Goal: Navigation & Orientation: Find specific page/section

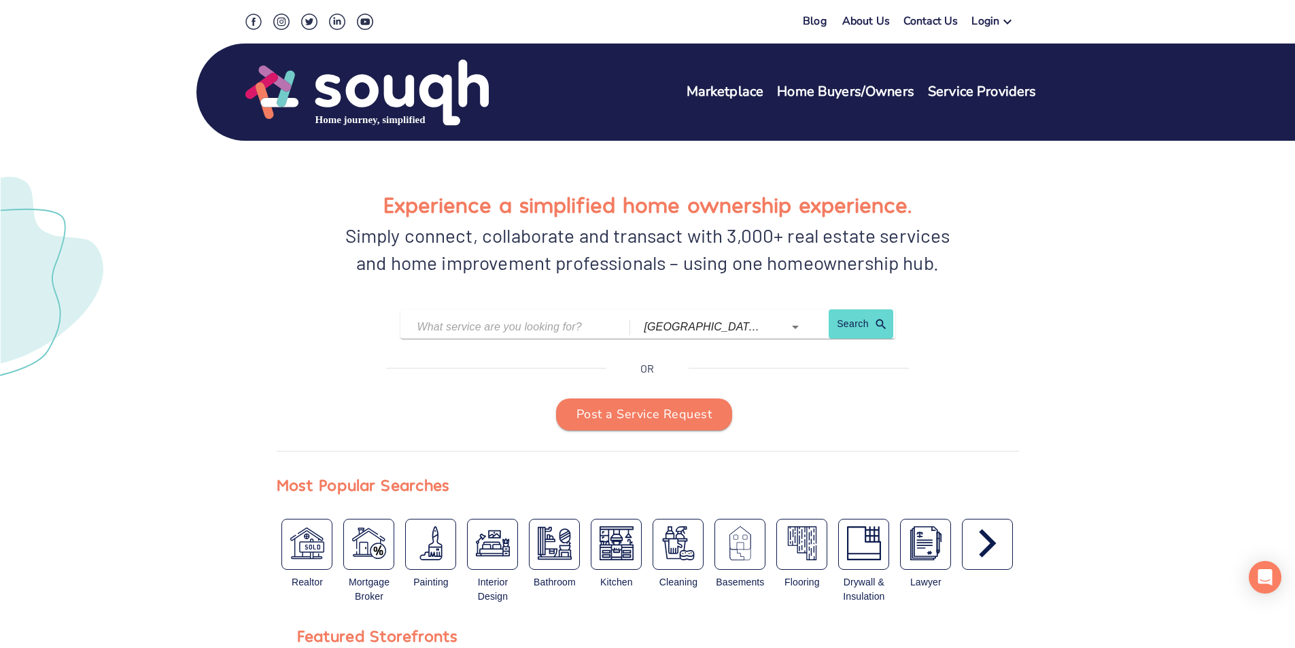
click at [1007, 20] on icon at bounding box center [1007, 22] width 16 height 16
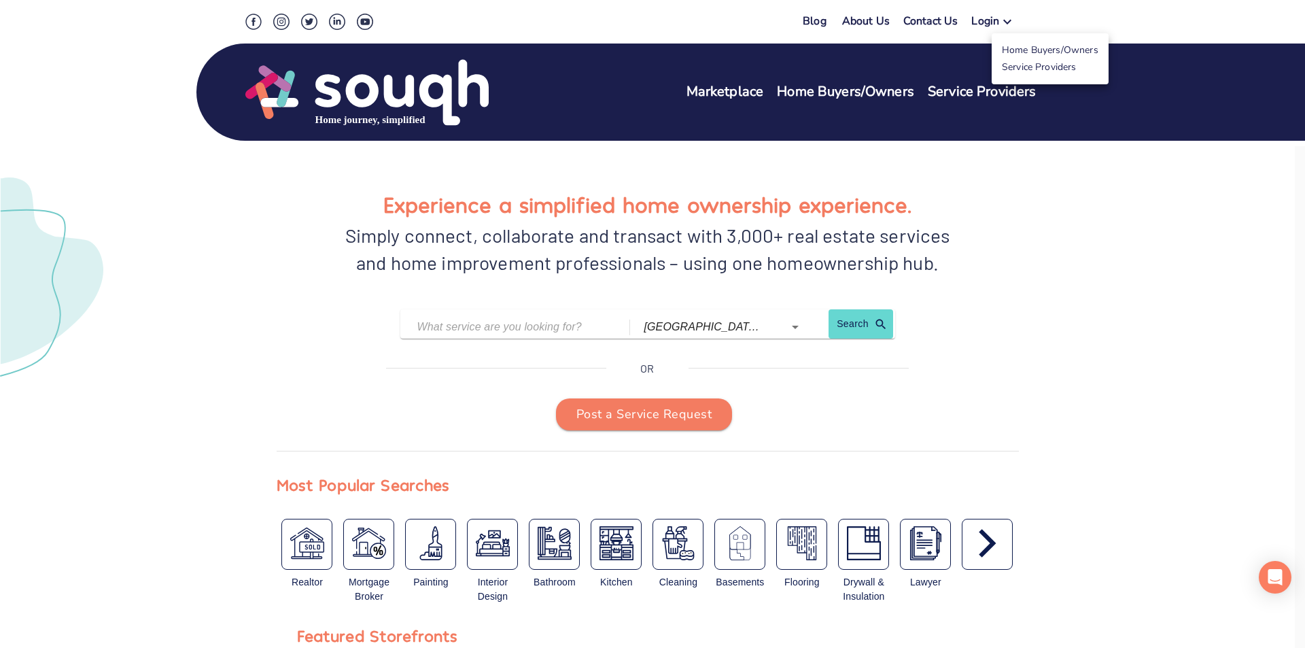
click at [1027, 67] on link "Service Providers" at bounding box center [1039, 66] width 75 height 13
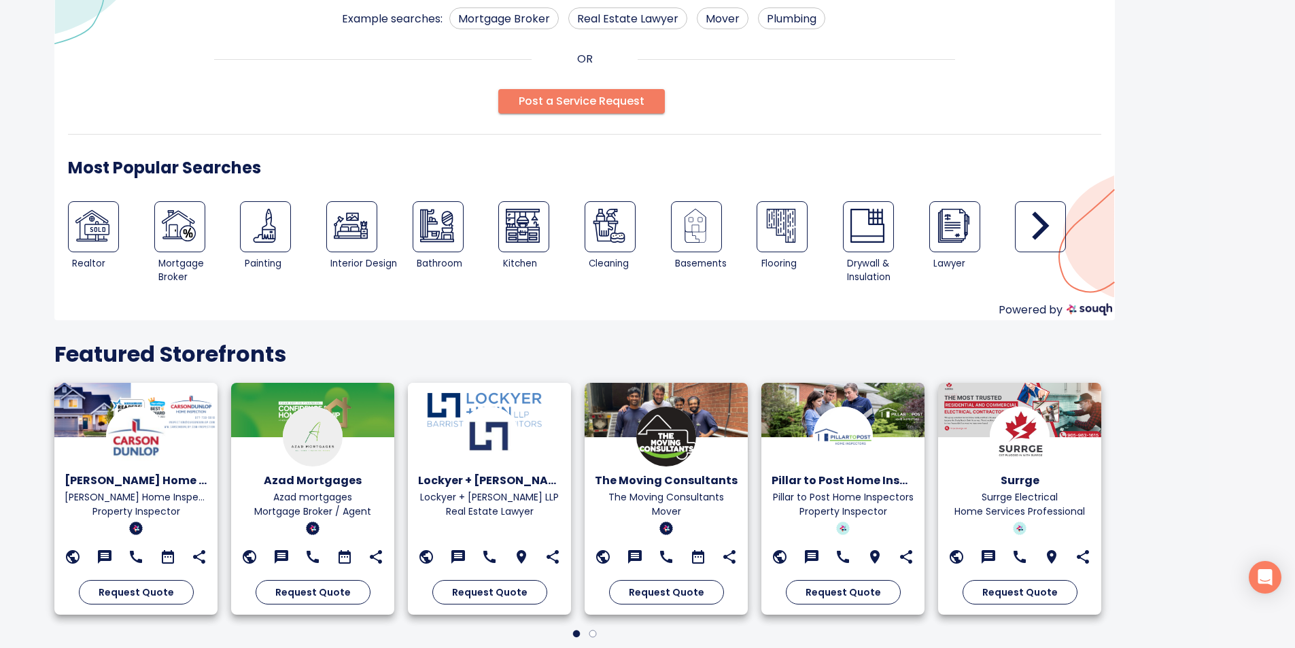
scroll to position [173, 0]
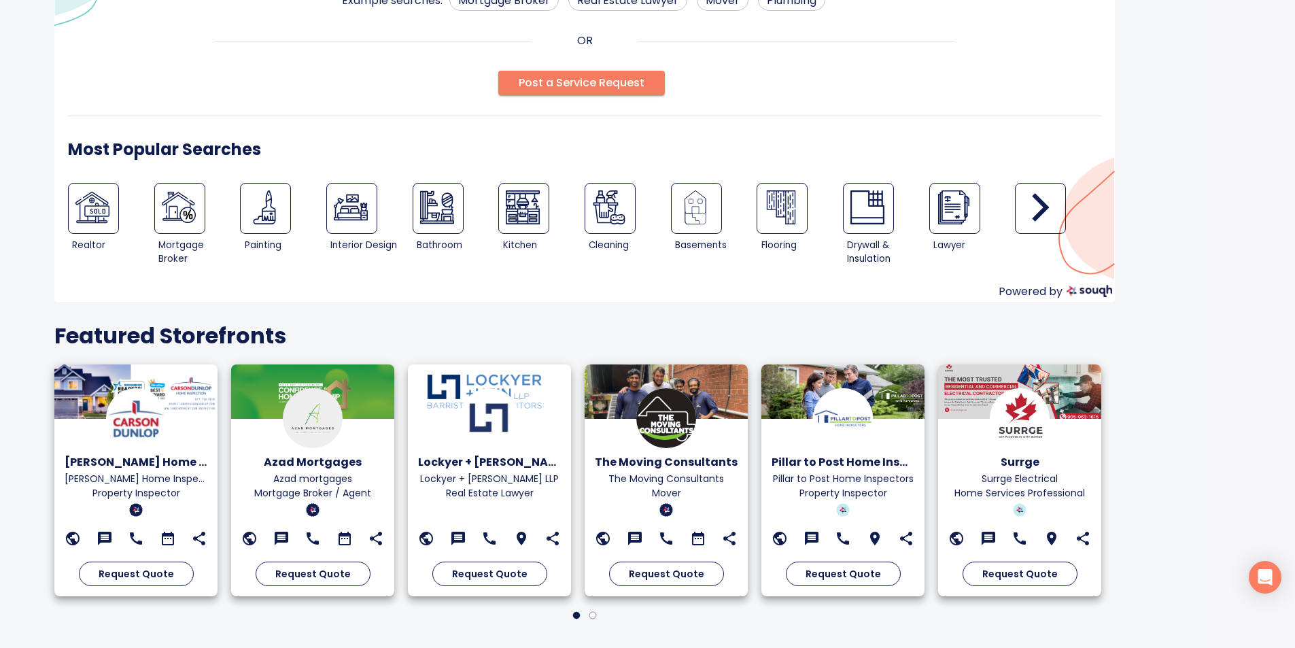
drag, startPoint x: 1189, startPoint y: 0, endPoint x: 899, endPoint y: 70, distance: 298.6
click at [899, 70] on div "Find the perfect service provider for you Search Example searches: Mortgage Bro…" at bounding box center [584, 74] width 1060 height 453
drag, startPoint x: 899, startPoint y: 70, endPoint x: 897, endPoint y: 79, distance: 9.2
drag, startPoint x: 897, startPoint y: 79, endPoint x: 964, endPoint y: 387, distance: 315.3
click at [964, 387] on div at bounding box center [1019, 391] width 163 height 54
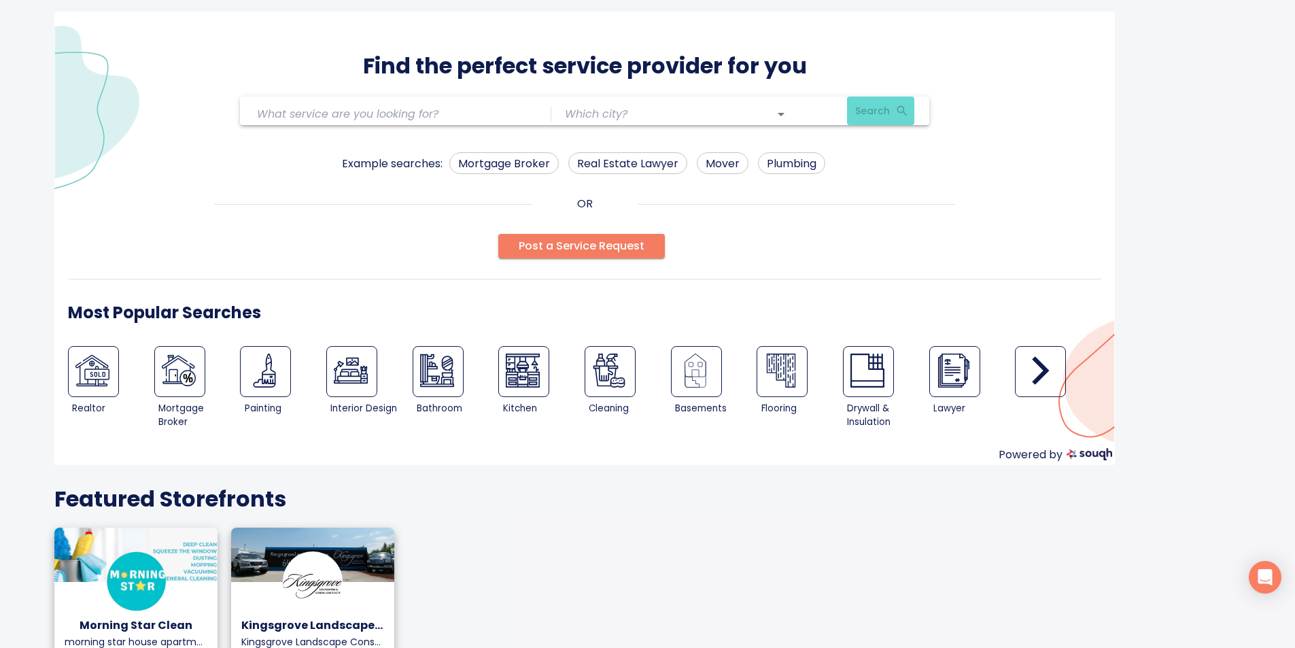
scroll to position [0, 0]
